Goal: Use online tool/utility: Utilize a website feature to perform a specific function

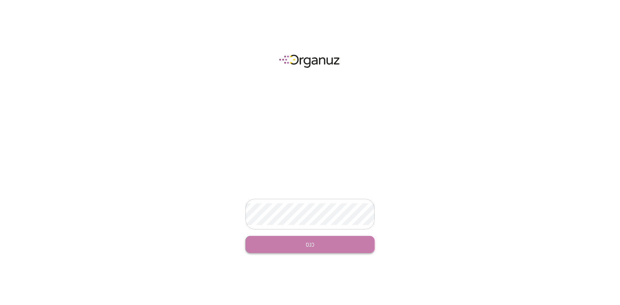
click at [328, 244] on button "כנס" at bounding box center [309, 244] width 129 height 17
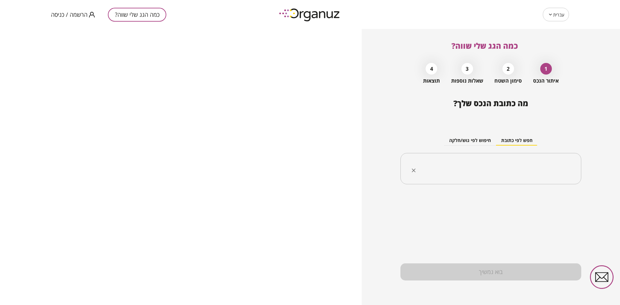
click at [492, 170] on input "text" at bounding box center [493, 169] width 161 height 16
type input "*"
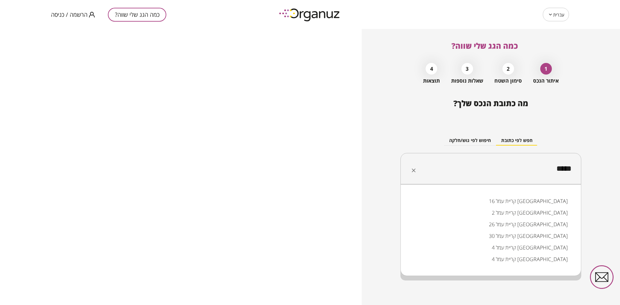
click at [554, 202] on li "קריית עמל 16 [GEOGRAPHIC_DATA]" at bounding box center [491, 201] width 164 height 12
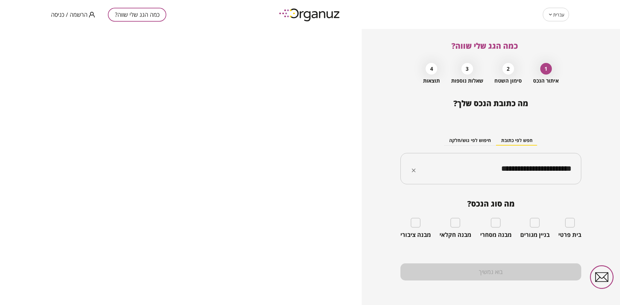
type input "**********"
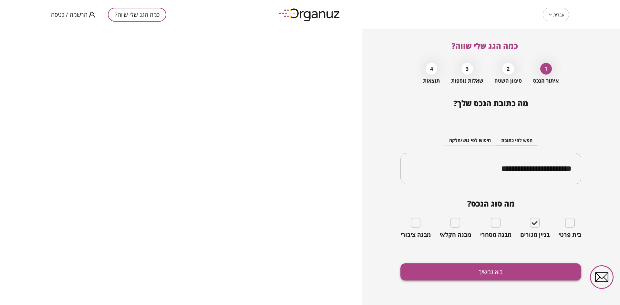
click at [507, 275] on button "בוא נמשיך" at bounding box center [490, 272] width 181 height 17
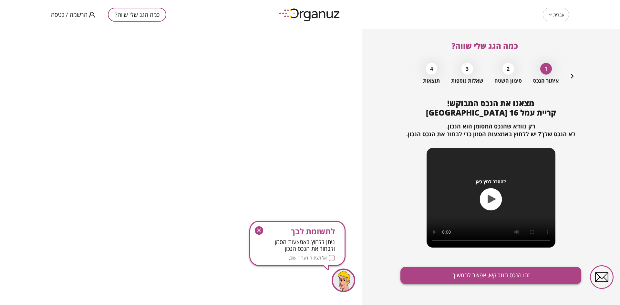
click at [455, 275] on button "זהו הנכס המבוקש, אפשר להמשיך" at bounding box center [490, 275] width 181 height 17
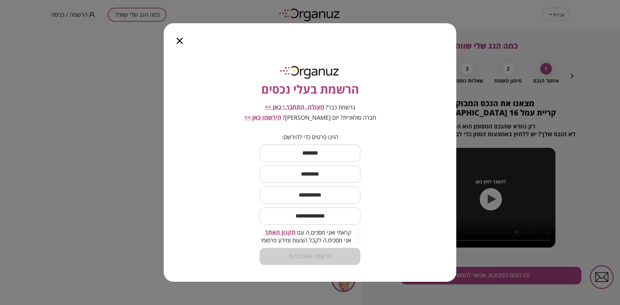
click at [180, 41] on icon "button" at bounding box center [180, 41] width 6 height 6
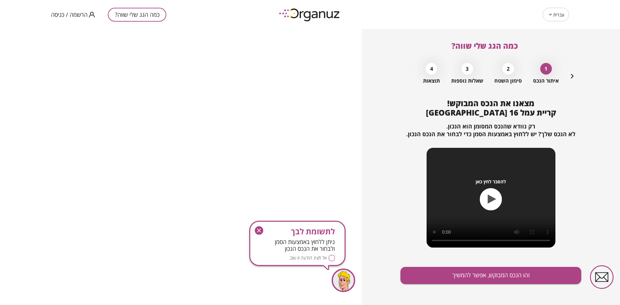
click at [549, 16] on icon at bounding box center [550, 15] width 5 height 8
click at [559, 15] on body "עברית ** ​ כמה הגג שלי שווה? הרשמה / כניסה כמה הגג שלי שווה? 1 איתור הנכס 2 סימ…" at bounding box center [310, 152] width 620 height 305
click at [502, 26] on div at bounding box center [310, 152] width 620 height 305
click at [258, 229] on icon "button" at bounding box center [259, 231] width 4 height 4
